Goal: Task Accomplishment & Management: Manage account settings

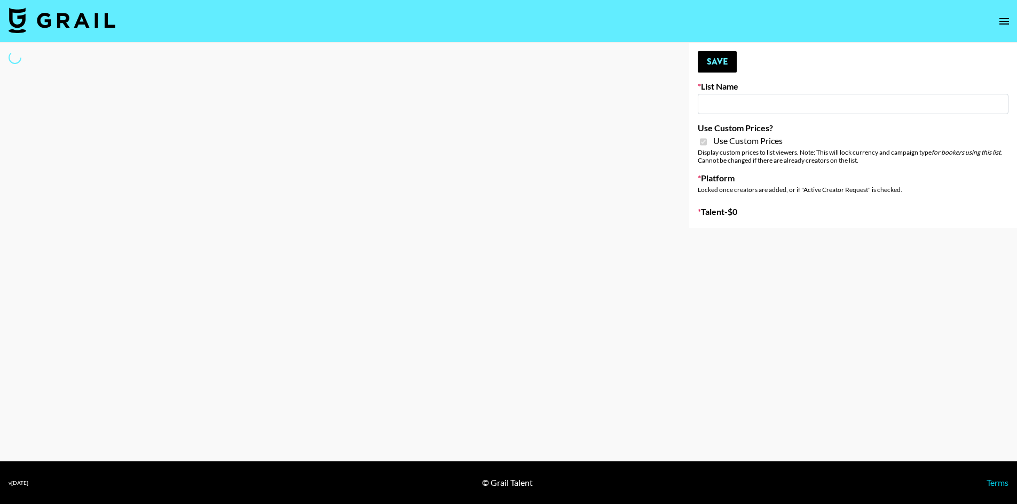
type input "DDG Beauty"
checkbox input "true"
select select "Brand"
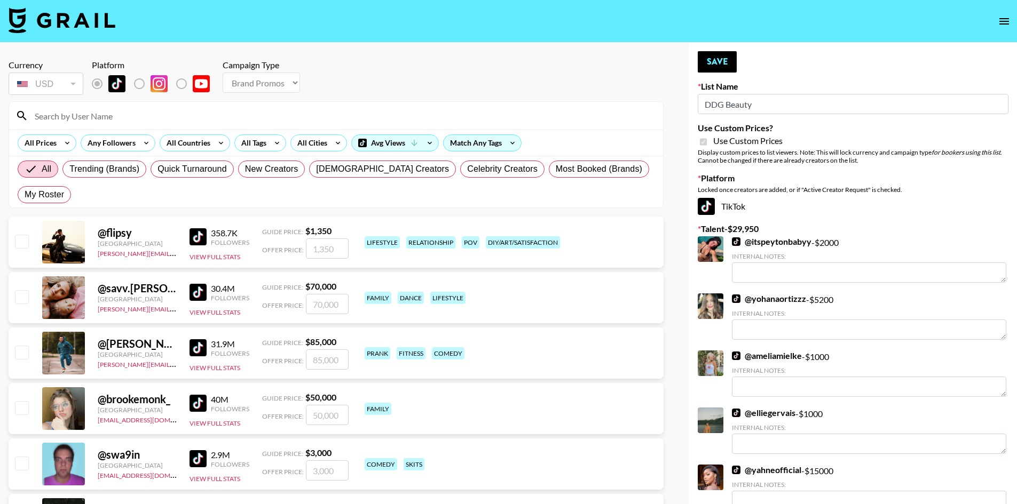
click at [97, 114] on input at bounding box center [342, 115] width 628 height 17
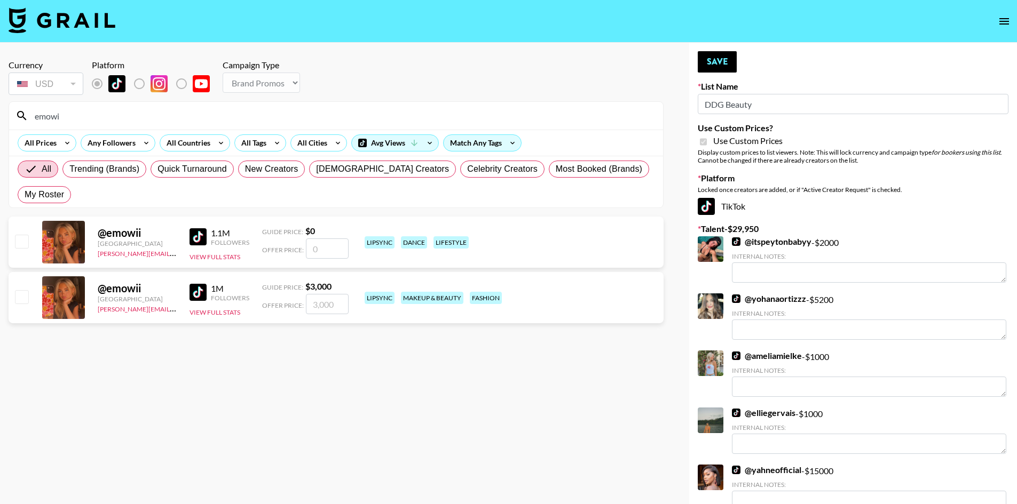
type input "emowi"
click at [23, 290] on input "checkbox" at bounding box center [21, 296] width 13 height 13
checkbox input "true"
type input "3000"
click at [726, 65] on button "Save" at bounding box center [717, 61] width 39 height 21
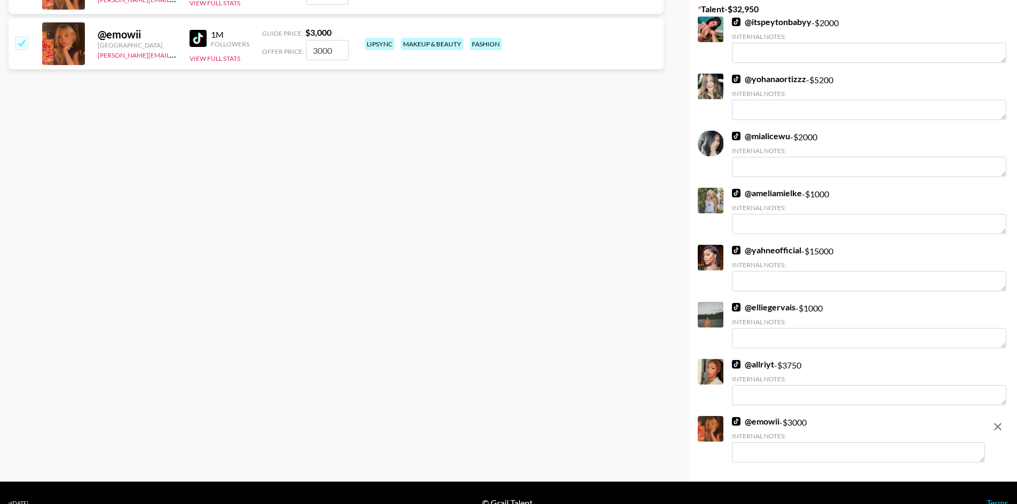
scroll to position [274, 0]
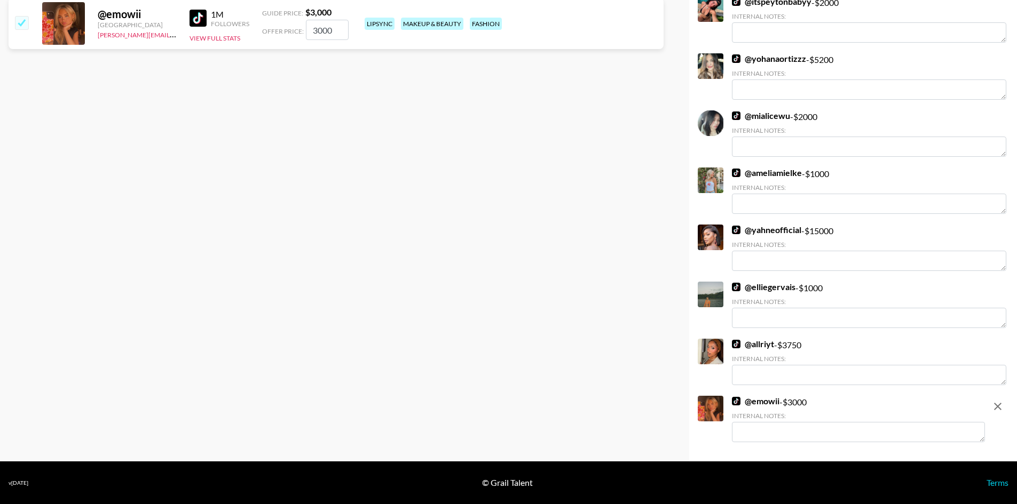
click at [801, 398] on div "@ emowii - $ 3000 Internal Notes:" at bounding box center [858, 419] width 253 height 46
click at [994, 409] on icon "remove" at bounding box center [997, 406] width 13 height 13
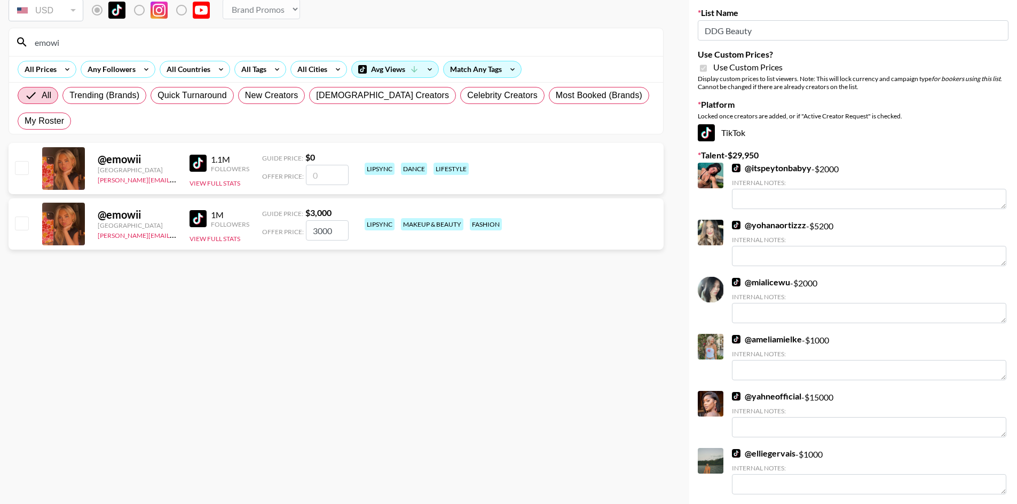
scroll to position [23, 0]
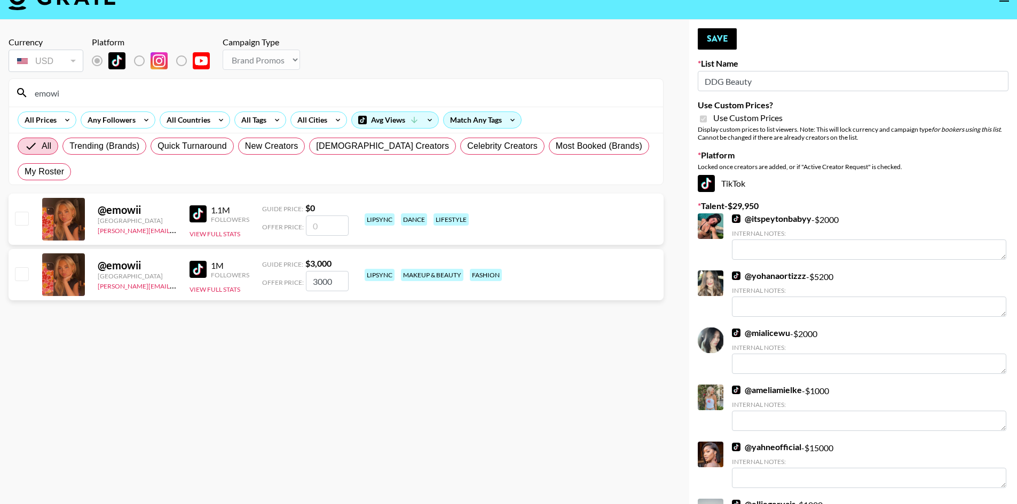
click at [21, 267] on input "checkbox" at bounding box center [21, 273] width 13 height 13
click at [325, 271] on input "3000" at bounding box center [327, 281] width 43 height 20
click at [316, 271] on input "3000" at bounding box center [327, 281] width 43 height 20
checkbox input "false"
checkbox input "true"
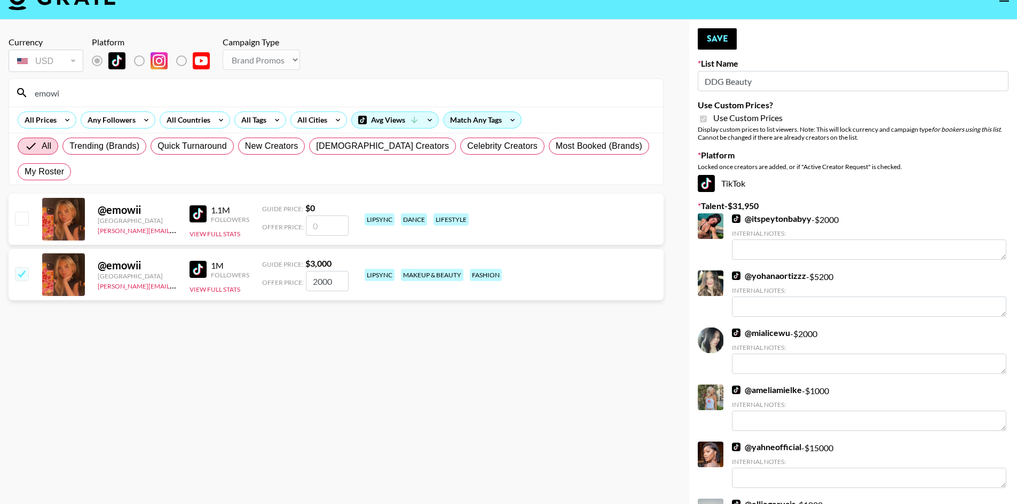
type input "2000"
click at [493, 313] on section "Currency USD USD ​ Platform Campaign Type Choose Type... Song Promos Brand Prom…" at bounding box center [336, 237] width 655 height 419
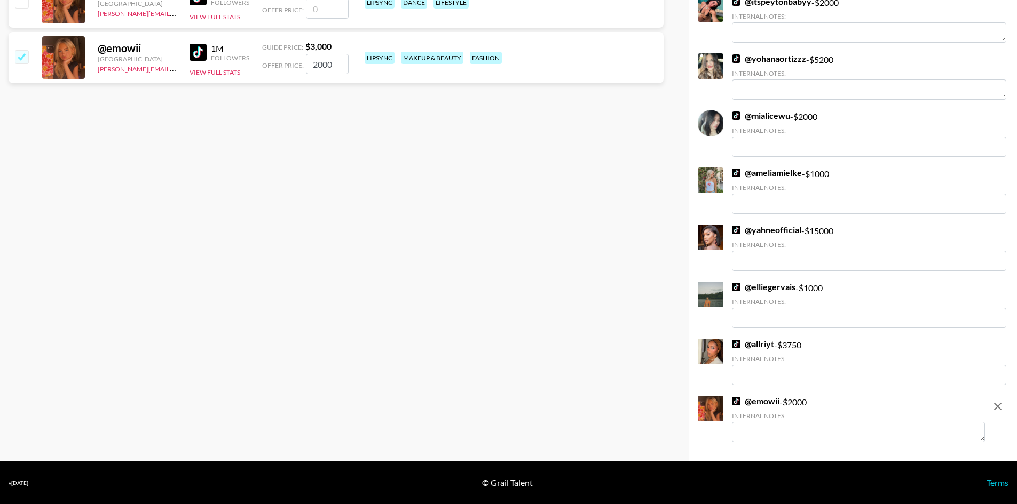
scroll to position [0, 0]
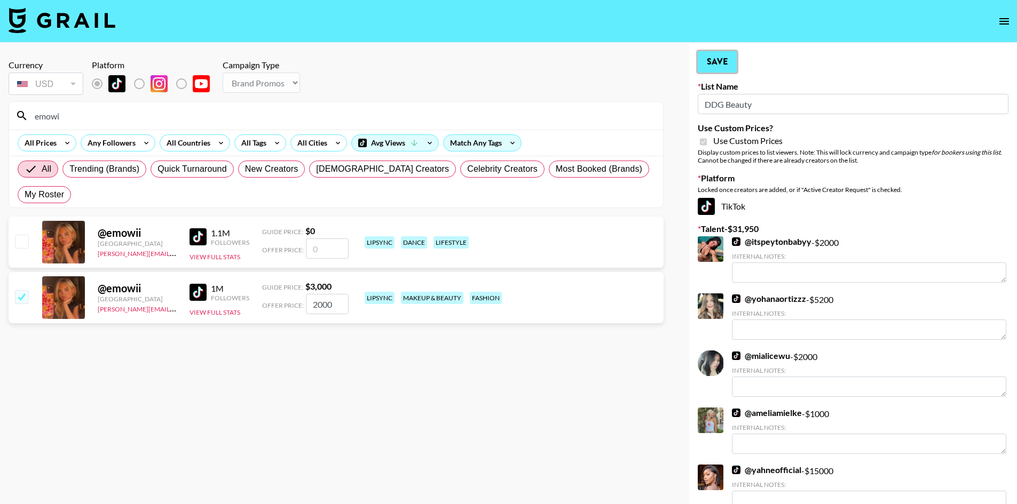
click at [720, 62] on button "Save" at bounding box center [717, 61] width 39 height 21
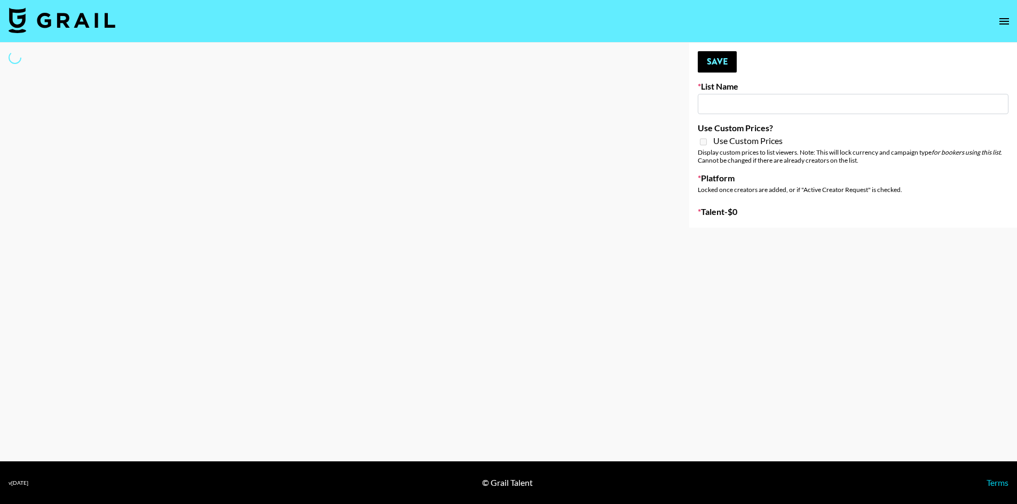
type input "Unreal Management List"
select select "Song"
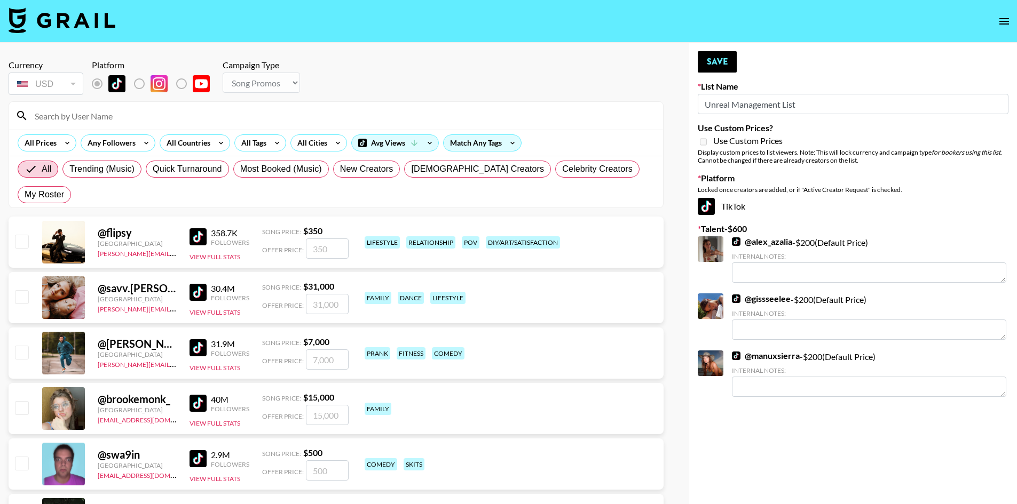
click at [191, 117] on input at bounding box center [342, 115] width 628 height 17
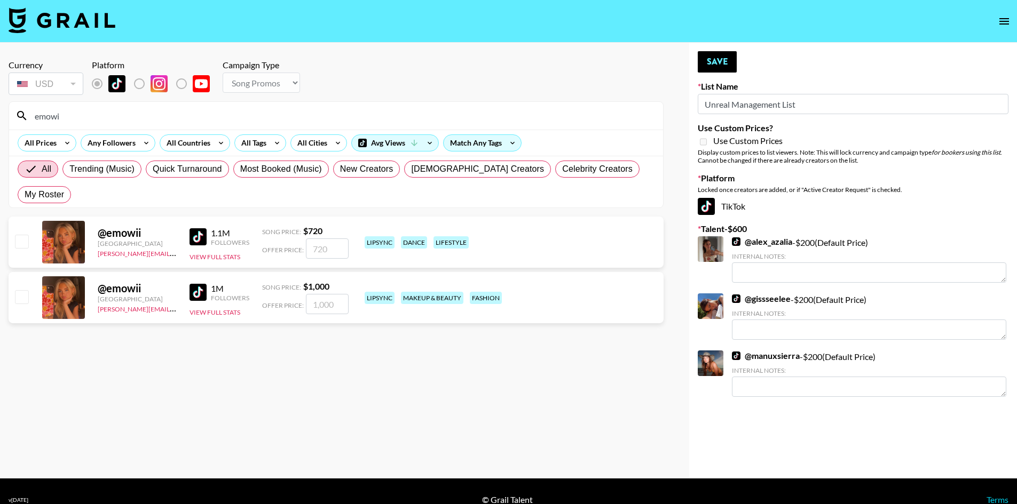
type input "emowi"
click at [22, 290] on input "checkbox" at bounding box center [21, 296] width 13 height 13
checkbox input "true"
type input "1000"
click at [336, 294] on input "1000" at bounding box center [327, 304] width 43 height 20
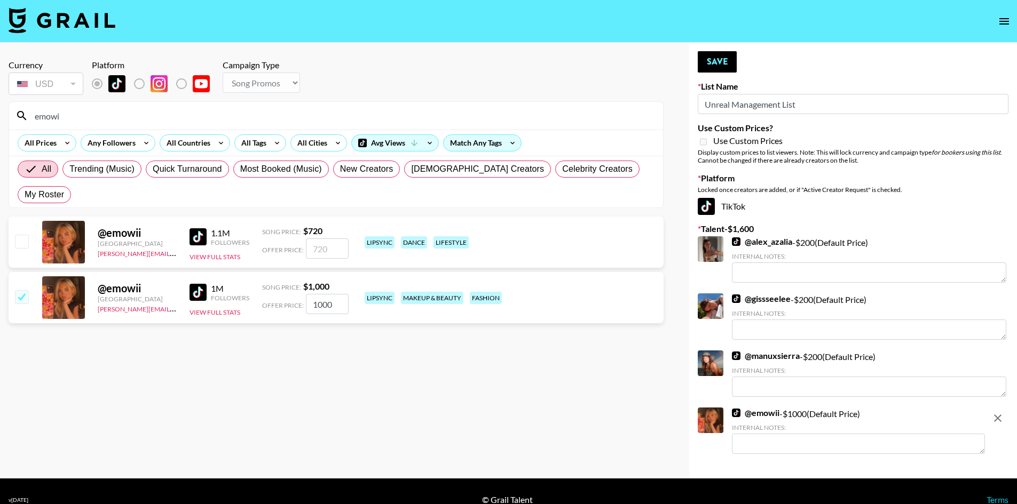
drag, startPoint x: 333, startPoint y: 281, endPoint x: 307, endPoint y: 276, distance: 26.1
click at [307, 294] on input "1000" at bounding box center [327, 304] width 43 height 20
type textarea "can do 150 euro"
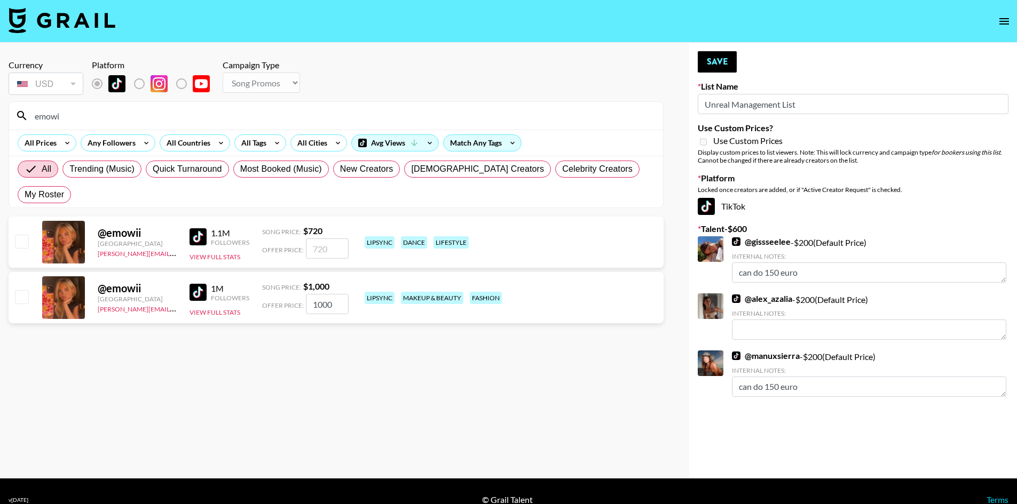
checkbox input "true"
type input "150"
checkbox input "false"
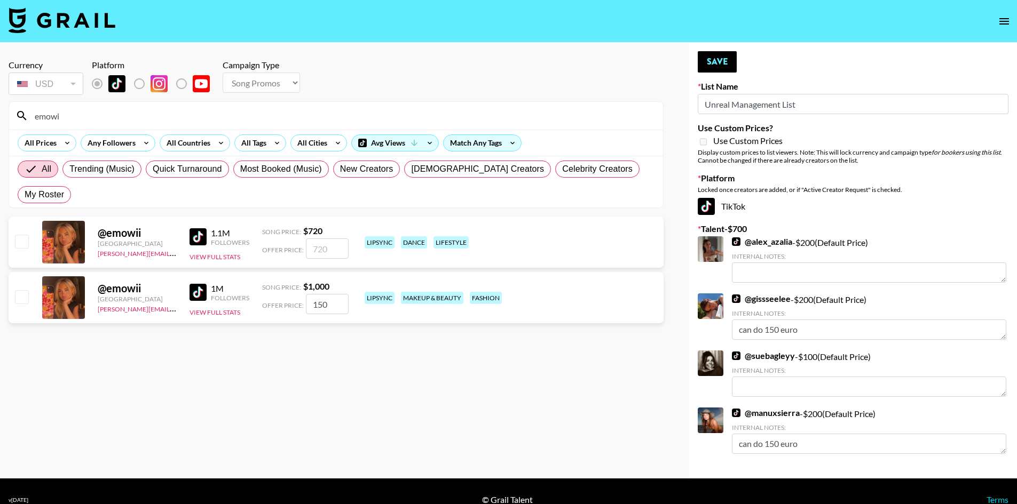
type input "150"
click at [361, 334] on section "Currency USD USD ​ Platform Campaign Type Choose Type... Song Promos Brand Prom…" at bounding box center [336, 260] width 655 height 419
click at [320, 294] on input "150" at bounding box center [327, 304] width 43 height 20
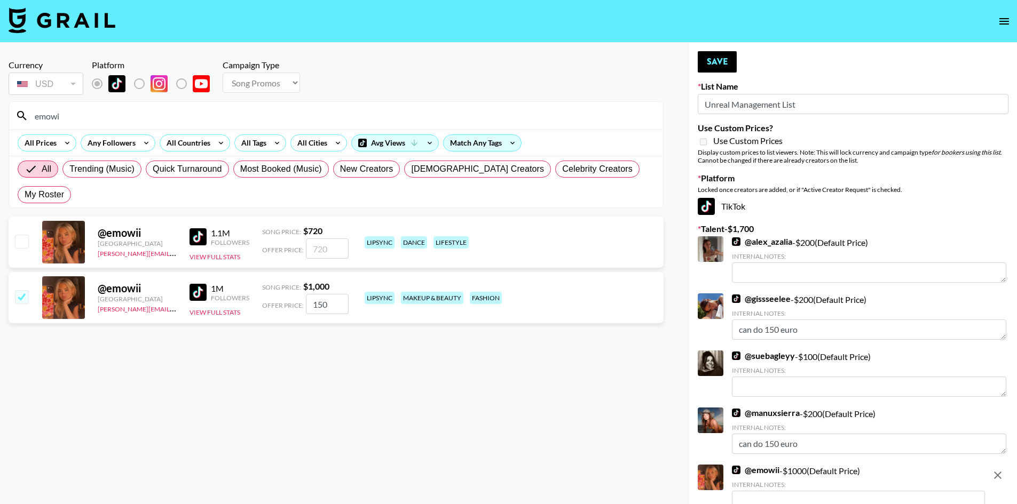
checkbox input "true"
type input "180"
click at [379, 322] on section "Currency USD USD ​ Platform Campaign Type Choose Type... Song Promos Brand Prom…" at bounding box center [336, 260] width 655 height 419
click at [716, 62] on button "Save" at bounding box center [717, 61] width 39 height 21
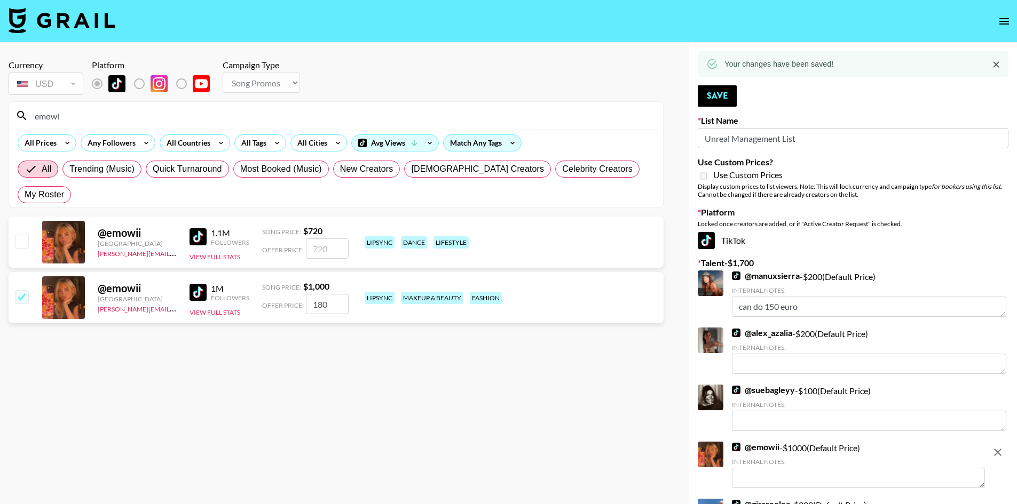
click at [23, 290] on input "checkbox" at bounding box center [21, 296] width 13 height 13
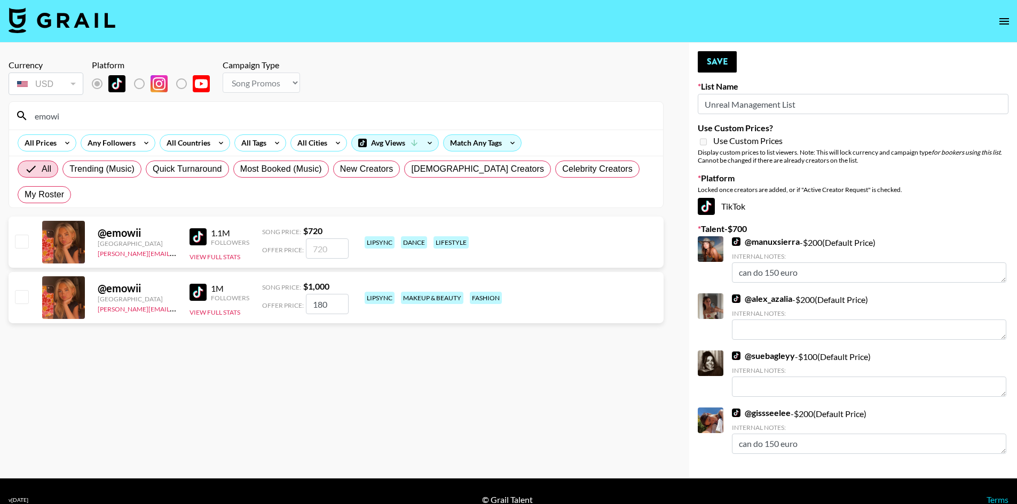
click at [143, 340] on section "Currency USD USD ​ Platform Campaign Type Choose Type... Song Promos Brand Prom…" at bounding box center [336, 260] width 655 height 419
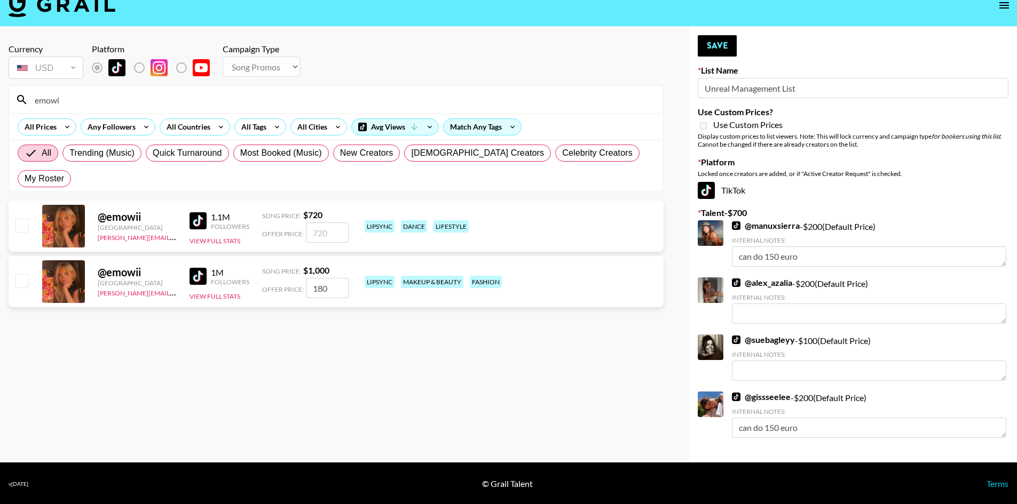
scroll to position [17, 0]
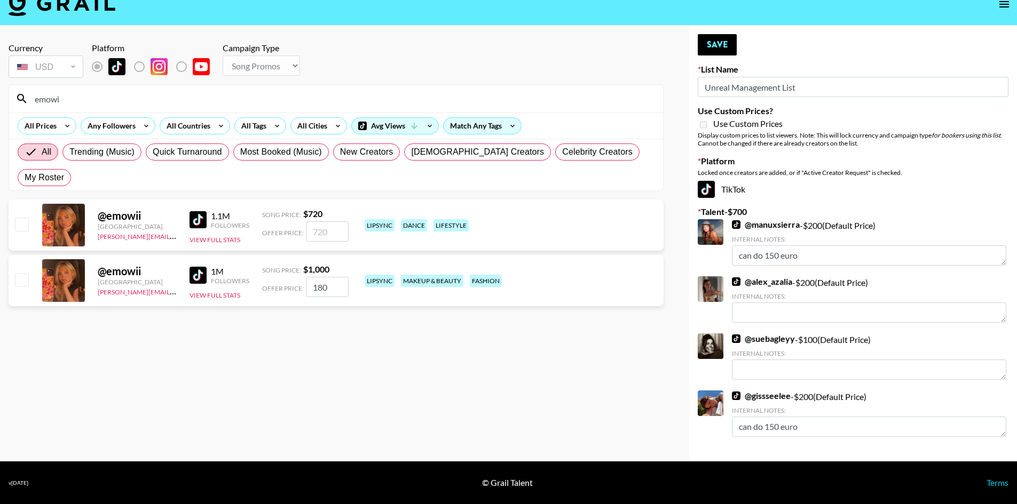
click at [28, 273] on input "checkbox" at bounding box center [21, 279] width 13 height 13
checkbox input "true"
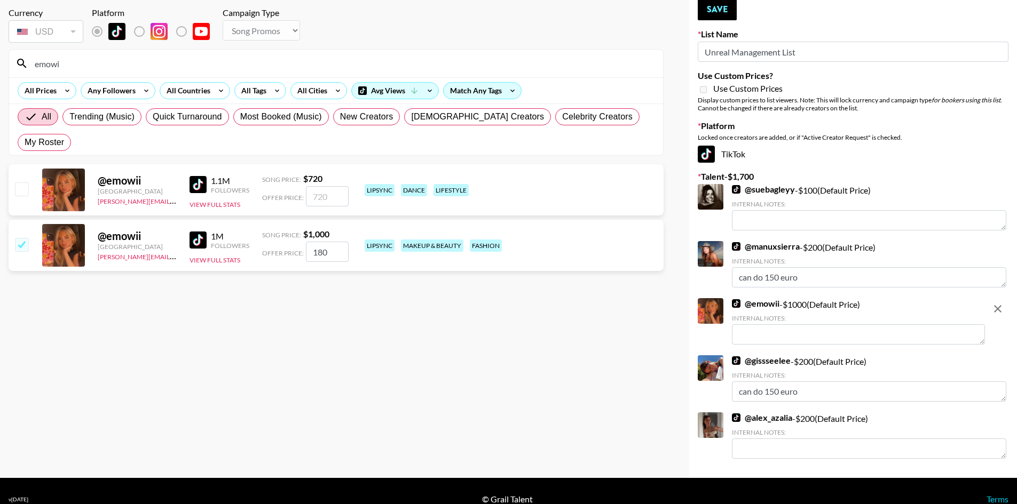
scroll to position [0, 0]
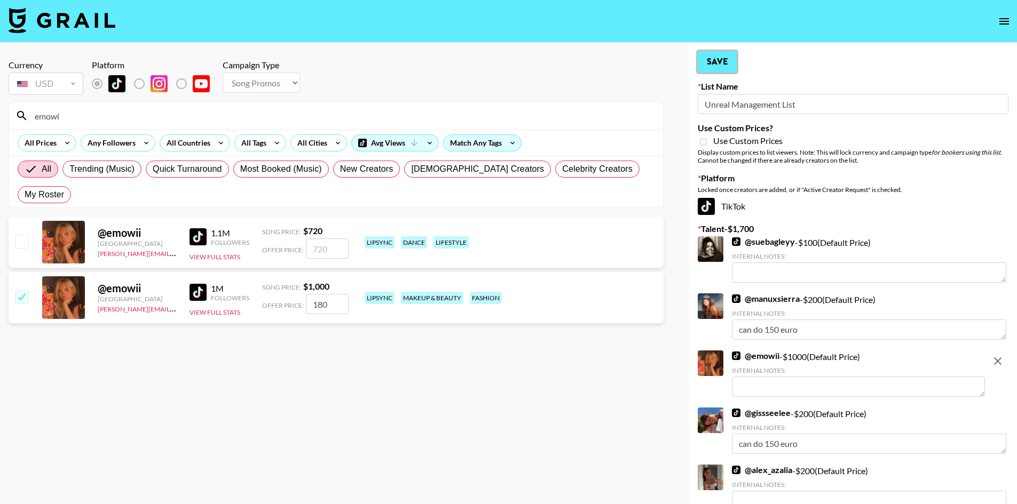
click at [720, 63] on button "Save" at bounding box center [717, 61] width 39 height 21
